Goal: Task Accomplishment & Management: Use online tool/utility

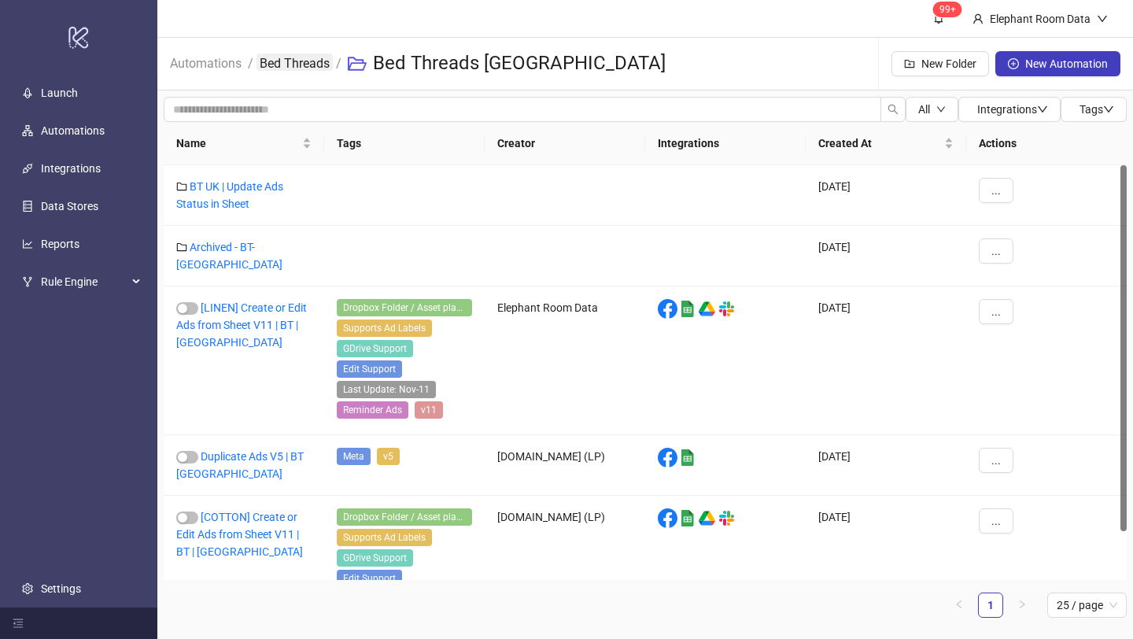
click at [292, 62] on link "Bed Threads" at bounding box center [295, 62] width 76 height 17
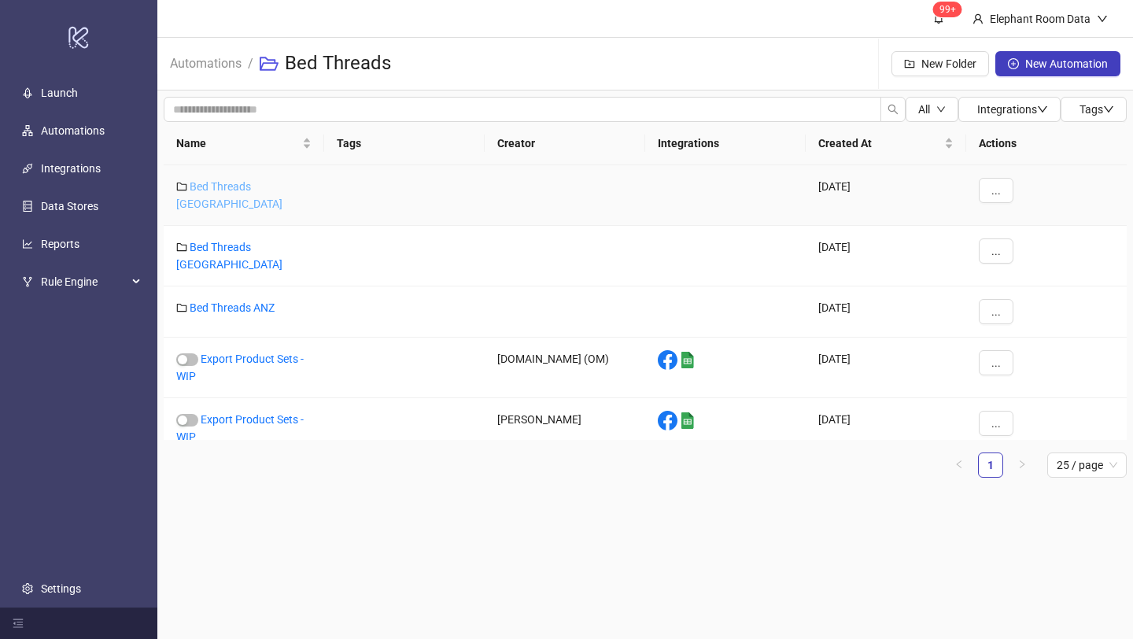
click at [253, 187] on link "Bed Threads [GEOGRAPHIC_DATA]" at bounding box center [229, 195] width 106 height 30
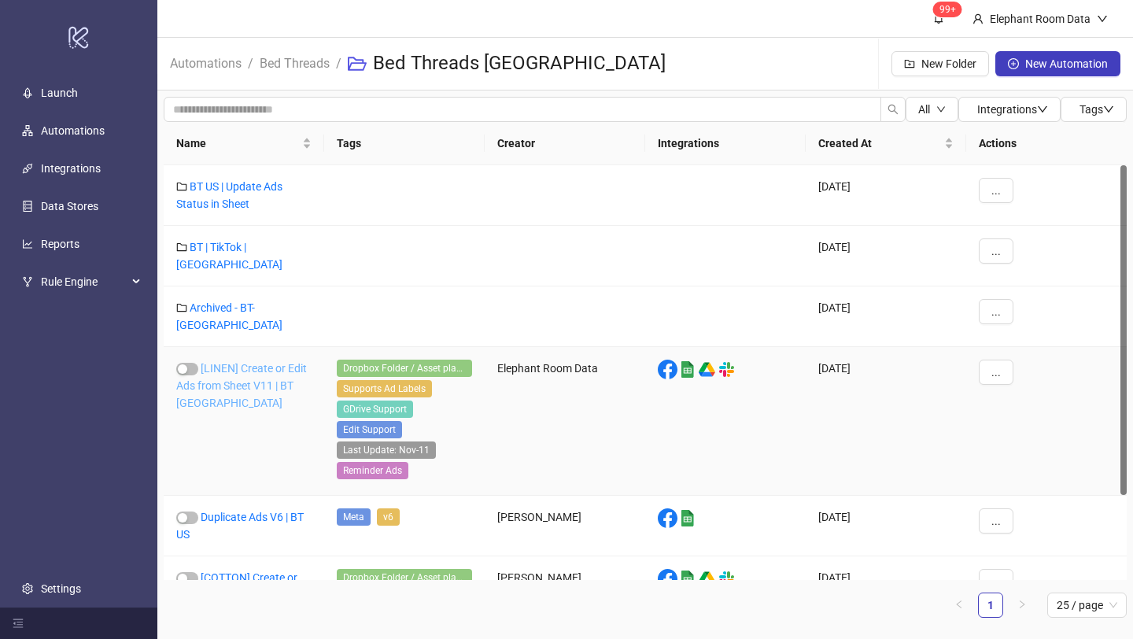
click at [261, 362] on link "[LINEN] Create or Edit Ads from Sheet V11 | BT [GEOGRAPHIC_DATA]" at bounding box center [241, 385] width 131 height 47
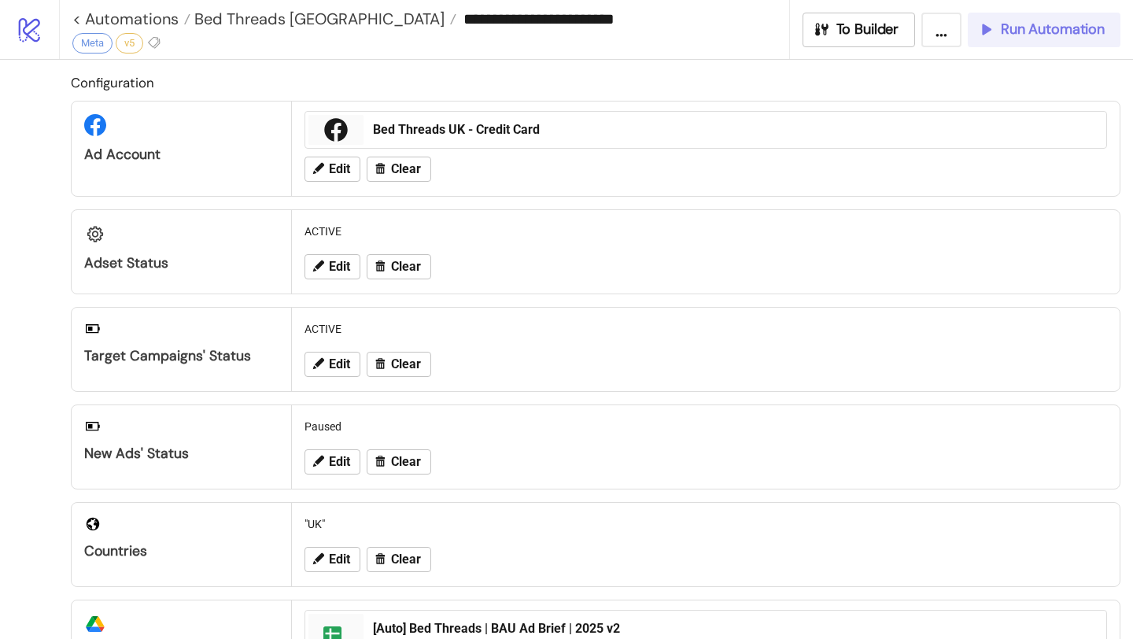
click at [997, 25] on div "Run Automation" at bounding box center [1040, 29] width 127 height 18
type input "**********"
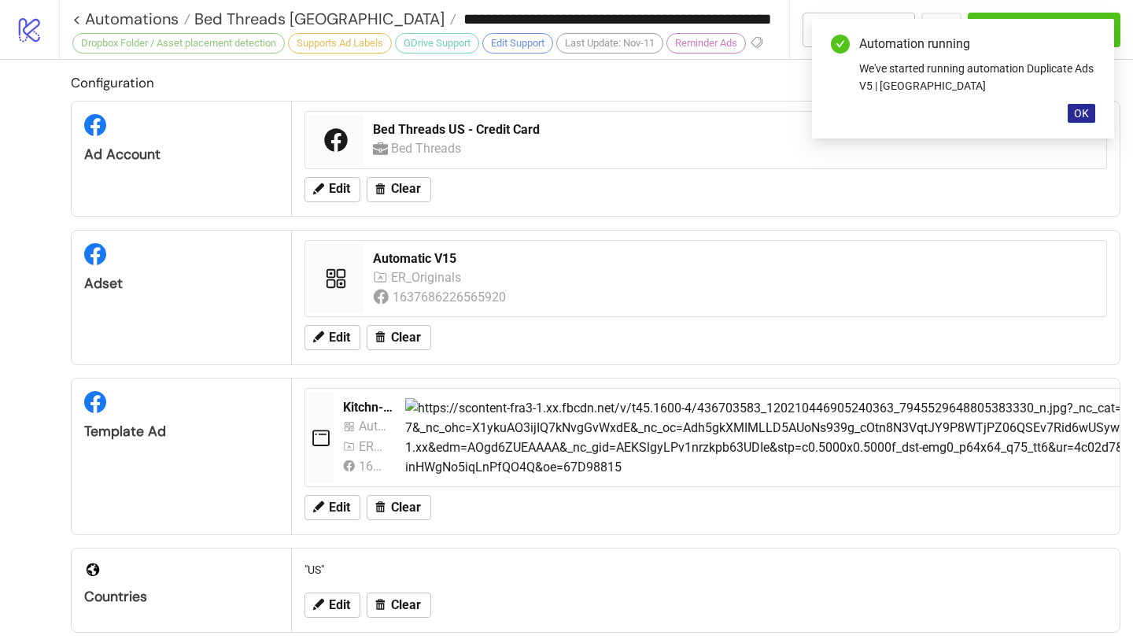
click at [1076, 116] on span "OK" at bounding box center [1081, 113] width 15 height 13
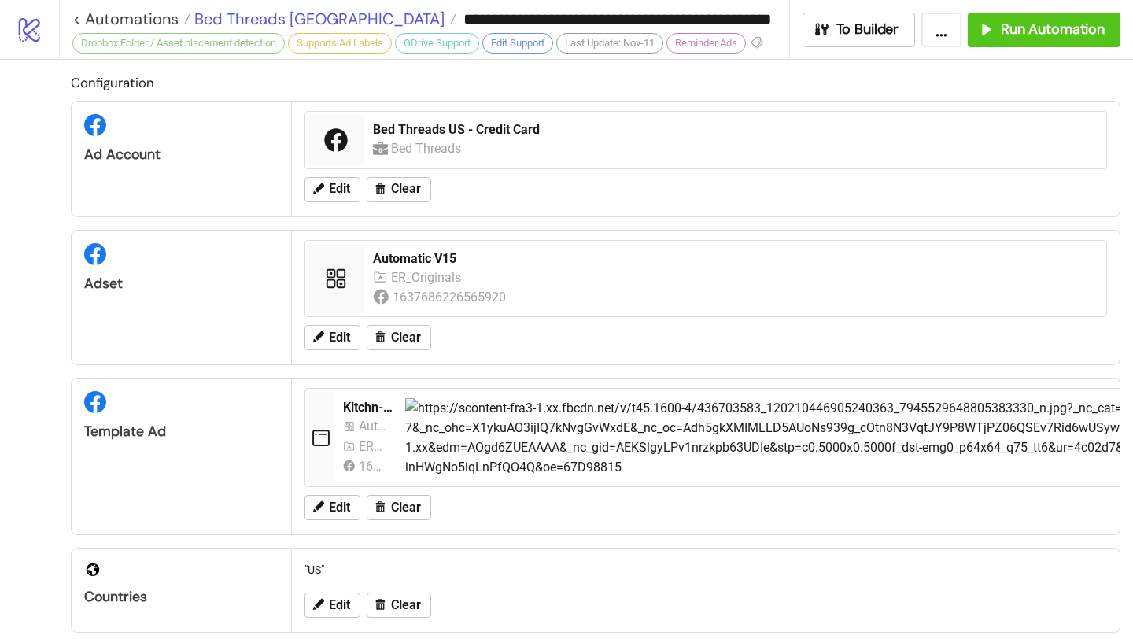
click at [312, 14] on span "Bed Threads [GEOGRAPHIC_DATA]" at bounding box center [317, 19] width 254 height 20
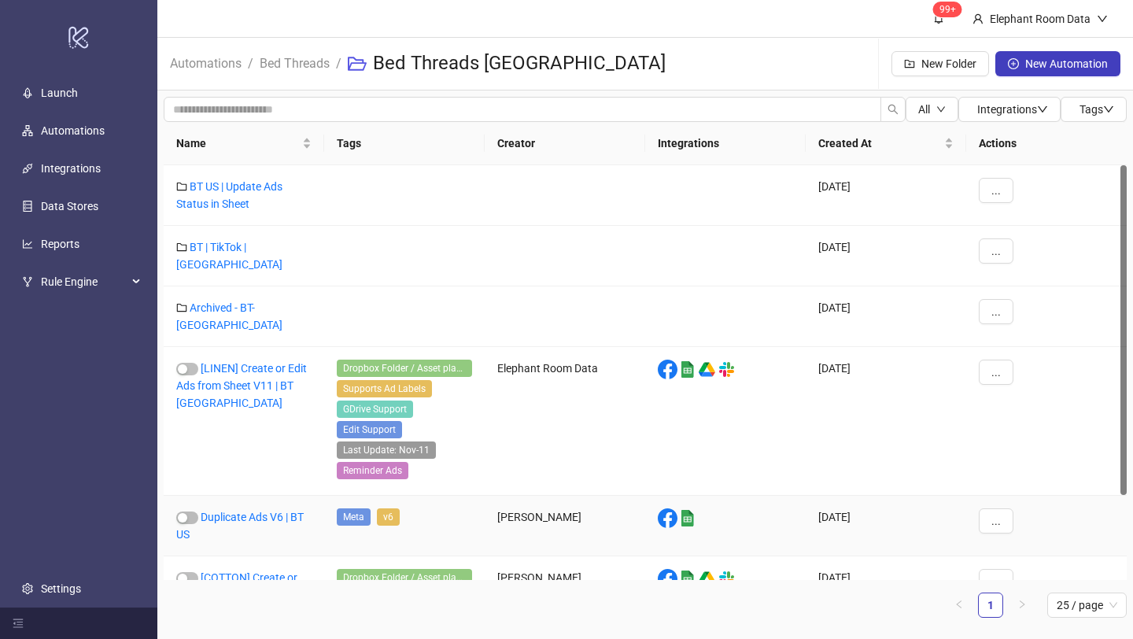
click at [255, 504] on div "Duplicate Ads V6 | BT US" at bounding box center [244, 526] width 161 height 61
click at [264, 511] on link "Duplicate Ads V6 | BT US" at bounding box center [239, 526] width 127 height 30
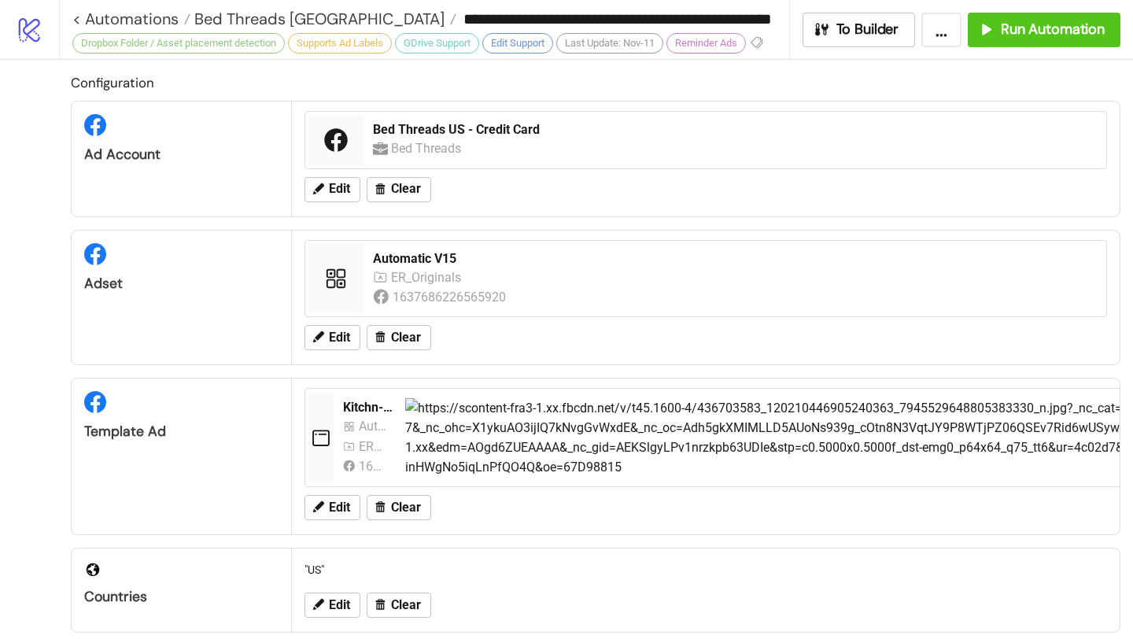
type input "**********"
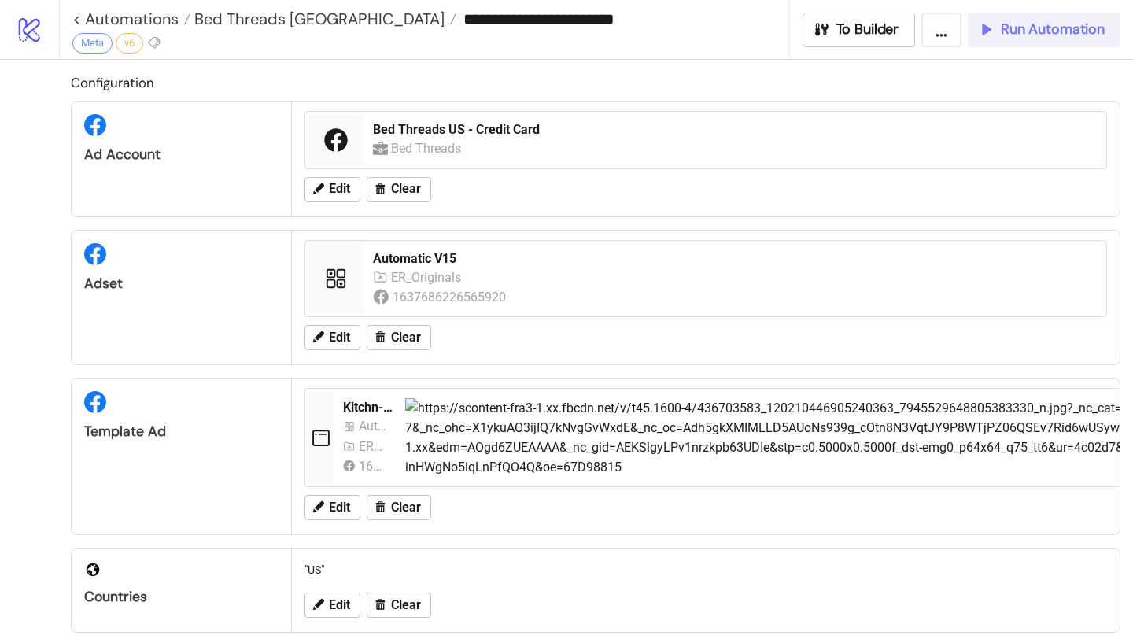
click at [978, 36] on icon "button" at bounding box center [985, 28] width 17 height 17
